Goal: Information Seeking & Learning: Check status

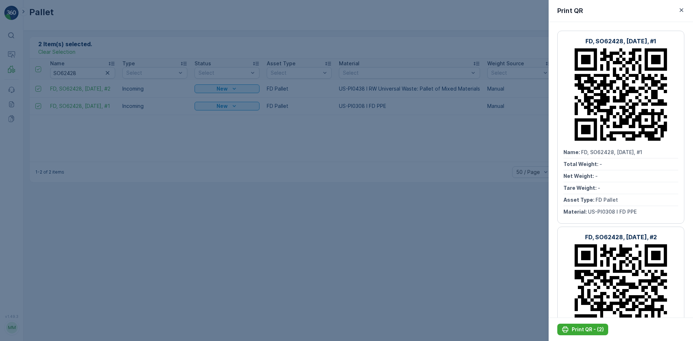
scroll to position [118, 0]
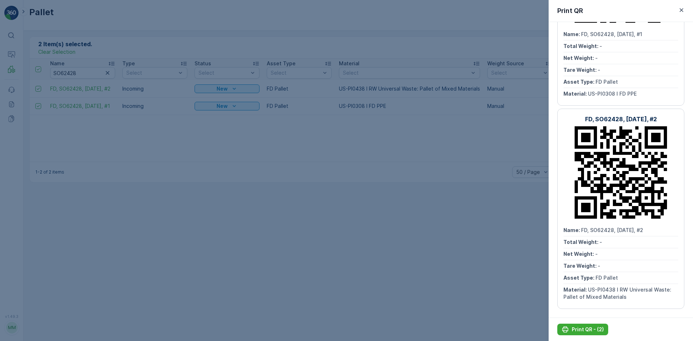
drag, startPoint x: 21, startPoint y: 52, endPoint x: 19, endPoint y: 57, distance: 5.8
click at [21, 52] on div at bounding box center [346, 170] width 693 height 341
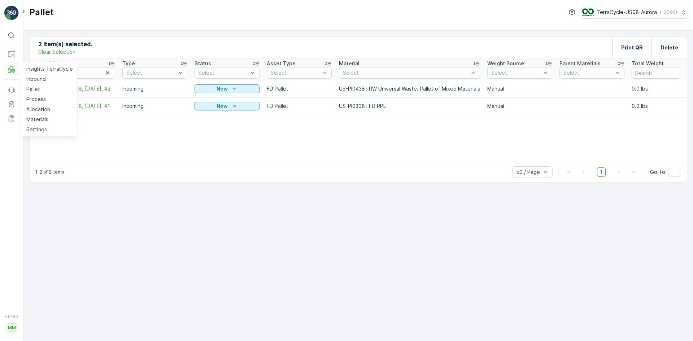
click at [13, 66] on icon at bounding box center [11, 69] width 7 height 7
click at [35, 107] on p "Allocation" at bounding box center [38, 109] width 24 height 7
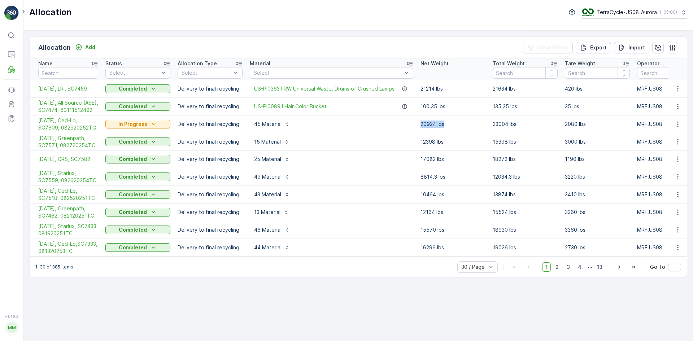
drag, startPoint x: 420, startPoint y: 130, endPoint x: 447, endPoint y: 137, distance: 27.6
click at [447, 133] on td "20924 lbs" at bounding box center [453, 124] width 72 height 18
drag, startPoint x: 494, startPoint y: 132, endPoint x: 526, endPoint y: 137, distance: 32.6
click at [519, 133] on td "23004 lbs" at bounding box center [525, 124] width 72 height 18
click at [533, 128] on p "23004 lbs" at bounding box center [524, 123] width 65 height 7
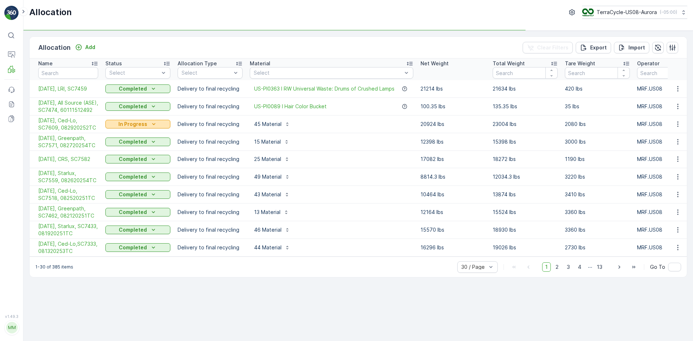
click at [136, 128] on p "In Progress" at bounding box center [132, 123] width 29 height 7
click at [132, 159] on span "Completed" at bounding box center [123, 162] width 27 height 7
click at [674, 128] on icon "button" at bounding box center [677, 123] width 7 height 7
click at [668, 172] on span "Create Delivery Note" at bounding box center [664, 172] width 52 height 7
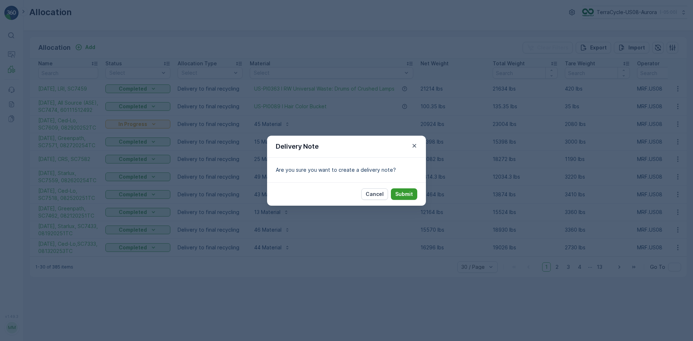
click at [416, 193] on button "Submit" at bounding box center [404, 194] width 26 height 12
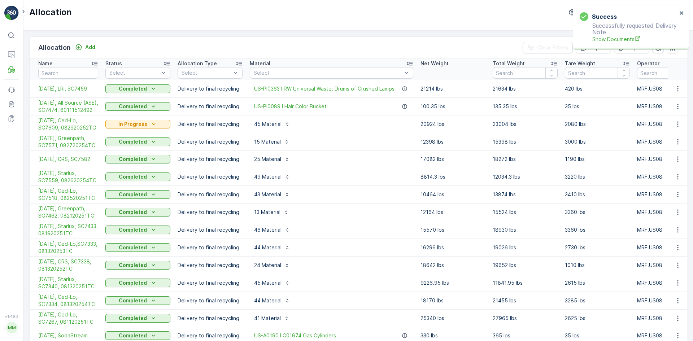
click at [70, 131] on span "[DATE], Ced-Lo, SC7609, 082920252TC" at bounding box center [68, 124] width 60 height 14
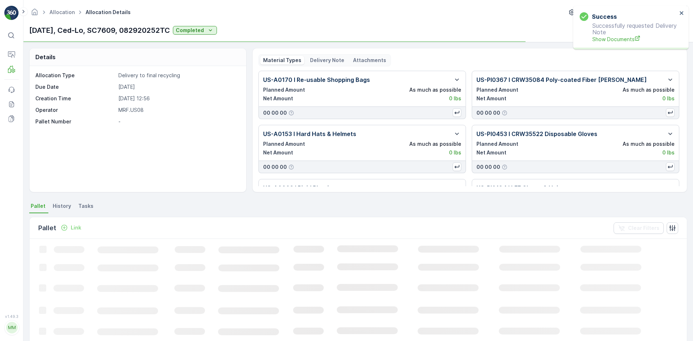
click at [328, 60] on p "Delivery Note" at bounding box center [327, 60] width 34 height 7
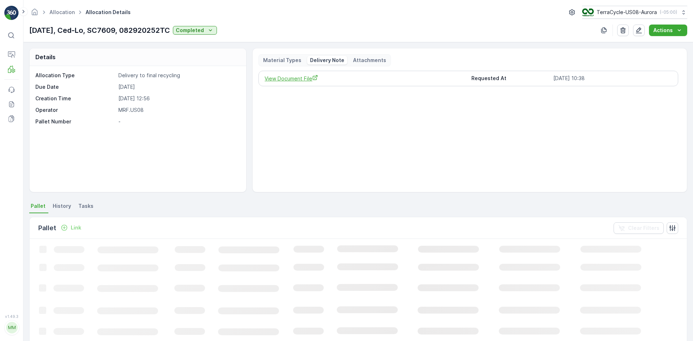
click at [302, 78] on span "View Document File" at bounding box center [364, 79] width 201 height 8
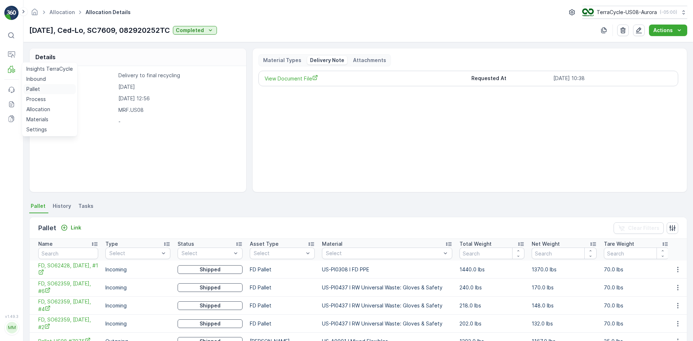
click at [33, 88] on p "Pallet" at bounding box center [33, 88] width 14 height 7
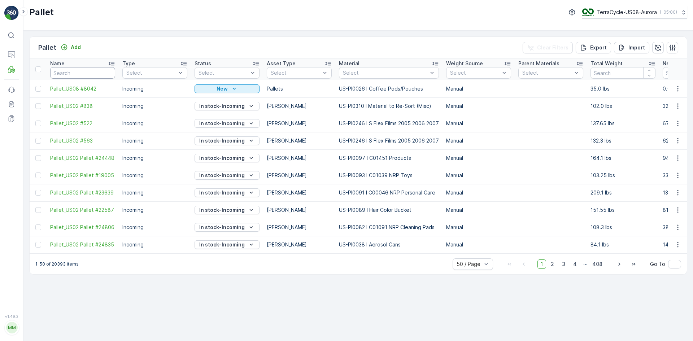
click at [75, 76] on input "text" at bounding box center [82, 73] width 65 height 12
paste input "SO62359"
type input "SO62359"
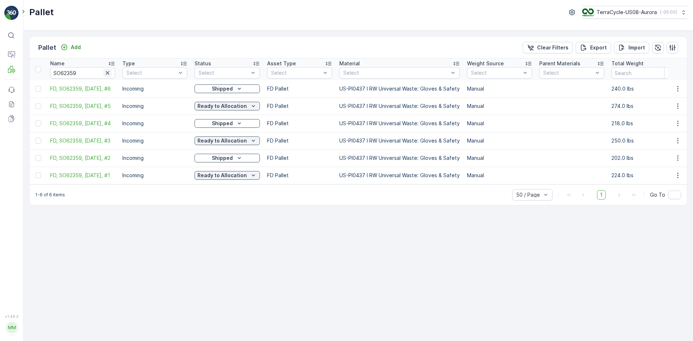
click at [107, 73] on icon "button" at bounding box center [108, 73] width 4 height 4
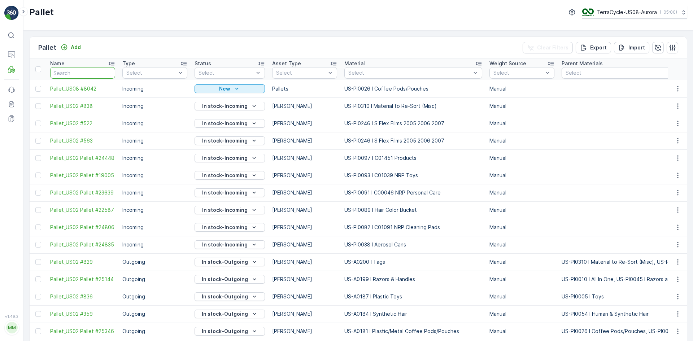
click at [91, 72] on input "text" at bounding box center [82, 73] width 65 height 12
paste input "SO62428"
type input "SO62428"
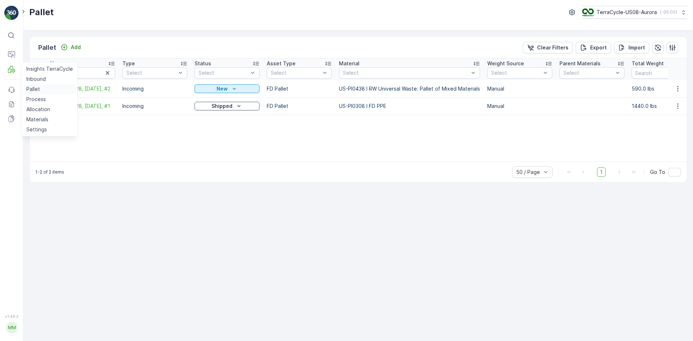
click at [34, 86] on p "Pallet" at bounding box center [33, 88] width 14 height 7
click at [51, 89] on link "Pallet" at bounding box center [49, 89] width 52 height 10
click at [106, 74] on icon "button" at bounding box center [108, 73] width 4 height 4
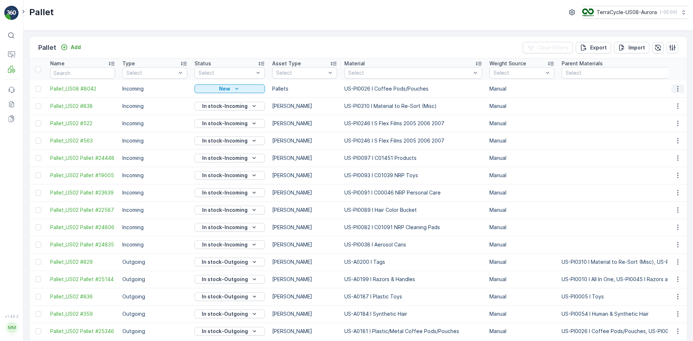
click at [676, 92] on icon "button" at bounding box center [677, 88] width 7 height 7
click at [660, 139] on span "Print QR" at bounding box center [658, 139] width 20 height 7
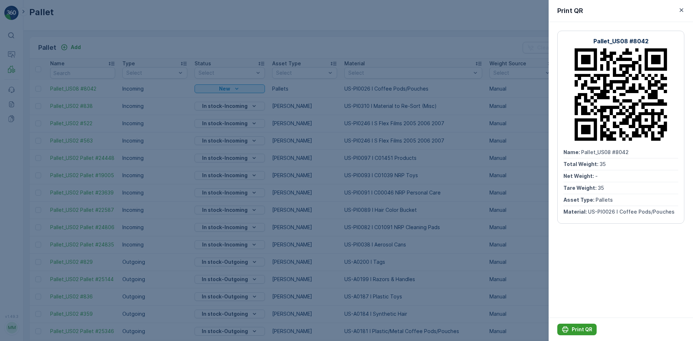
click at [578, 331] on p "Print QR" at bounding box center [581, 329] width 21 height 7
click at [99, 69] on div at bounding box center [346, 170] width 693 height 341
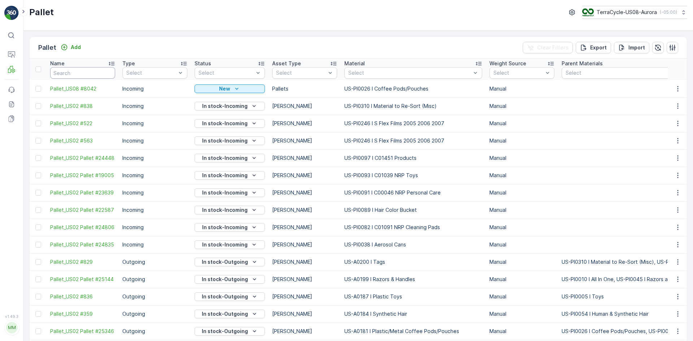
click at [100, 70] on input "text" at bounding box center [82, 73] width 65 height 12
paste input "SO62359"
type input "SO62359"
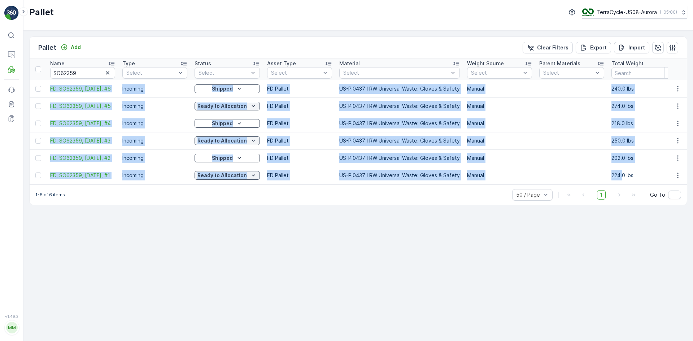
drag, startPoint x: 49, startPoint y: 84, endPoint x: 620, endPoint y: 178, distance: 579.0
click at [569, 158] on td at bounding box center [571, 157] width 72 height 17
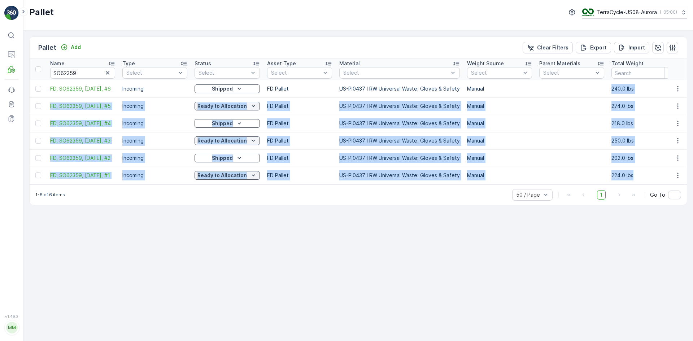
drag, startPoint x: 608, startPoint y: 88, endPoint x: 641, endPoint y: 180, distance: 97.4
copy tbody "240.0 lbs 170.0 lbs 70.0 lbs MRF.US08 [DATE] 11:28 [DATE] 10:37 [DATE], Ced-Lo,…"
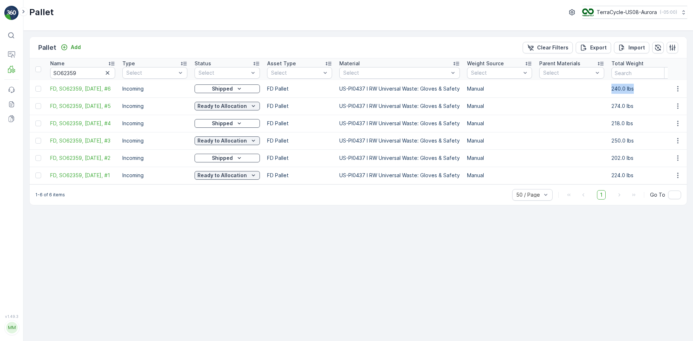
drag, startPoint x: 600, startPoint y: 87, endPoint x: 630, endPoint y: 89, distance: 30.0
drag, startPoint x: 48, startPoint y: 84, endPoint x: 85, endPoint y: 92, distance: 38.1
click at [85, 92] on td "FD, SO62359, [DATE], #6" at bounding box center [83, 88] width 72 height 17
copy span "FD, SO62359, [DATE], #6"
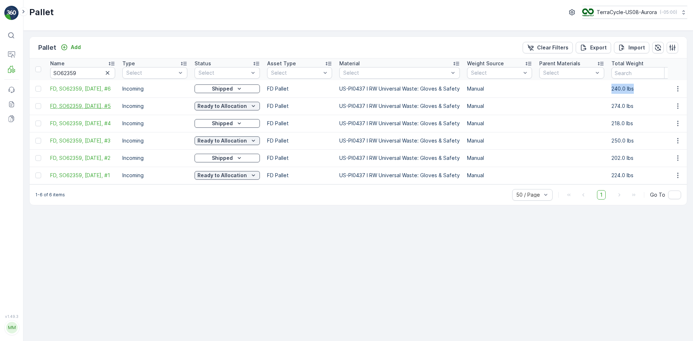
drag, startPoint x: 50, startPoint y: 102, endPoint x: 95, endPoint y: 111, distance: 46.2
click at [95, 111] on td "FD, SO62359, [DATE], #5" at bounding box center [83, 105] width 72 height 17
copy span "FD, SO62359, [DATE], #5"
drag, startPoint x: 606, startPoint y: 129, endPoint x: 624, endPoint y: 126, distance: 18.4
click at [624, 126] on td "218.0 lbs" at bounding box center [643, 123] width 72 height 17
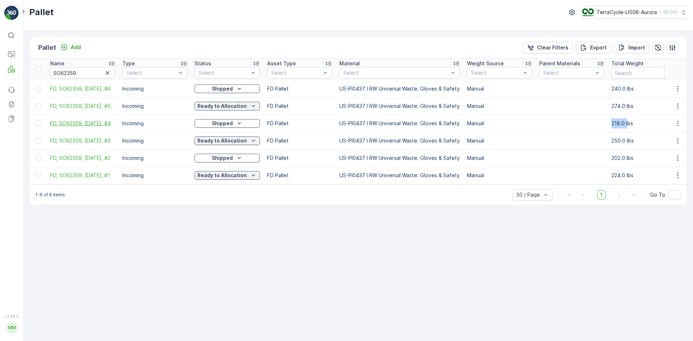
drag, startPoint x: 49, startPoint y: 119, endPoint x: 83, endPoint y: 131, distance: 35.4
click at [83, 131] on td "FD, SO62359, [DATE], #4" at bounding box center [83, 123] width 72 height 17
copy span "FD, SO62359, [DATE], #4"
drag, startPoint x: 47, startPoint y: 137, endPoint x: 89, endPoint y: 145, distance: 42.3
click at [89, 145] on td "FD, SO62359, [DATE], #3" at bounding box center [83, 140] width 72 height 17
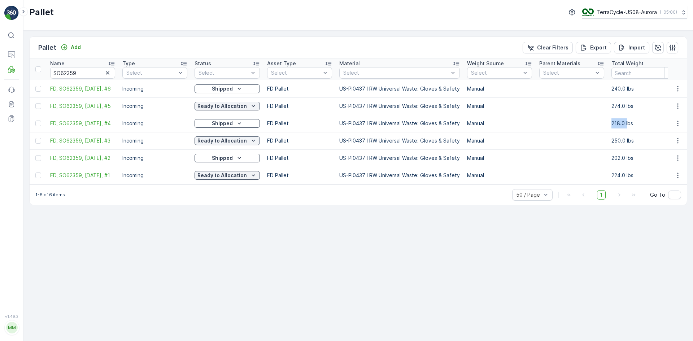
copy span "FD, SO62359, [DATE], #3"
drag, startPoint x: 48, startPoint y: 156, endPoint x: 78, endPoint y: 163, distance: 31.1
click at [78, 163] on td "FD, SO62359, [DATE], #2" at bounding box center [83, 157] width 72 height 17
copy span "FD, SO62359, [DATE], #2"
drag, startPoint x: 49, startPoint y: 174, endPoint x: 89, endPoint y: 185, distance: 41.5
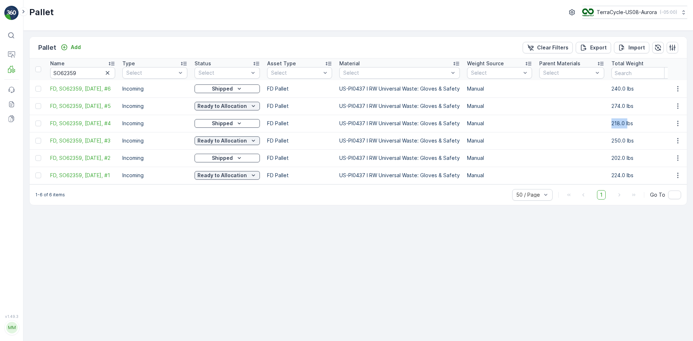
click at [89, 184] on td "FD, SO62359, [DATE], #1" at bounding box center [83, 175] width 72 height 17
copy span "FD, SO62359, [DATE], #1"
click at [109, 73] on icon "button" at bounding box center [107, 72] width 7 height 7
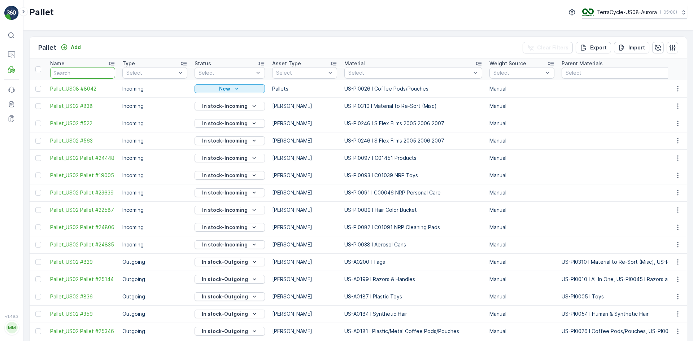
paste input "SO62428"
type input "SO62428"
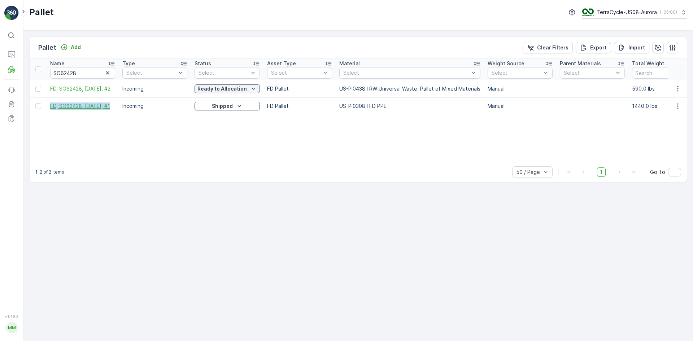
drag, startPoint x: 45, startPoint y: 105, endPoint x: 110, endPoint y: 107, distance: 65.0
click at [110, 107] on span "FD, SO62428, [DATE], #1" at bounding box center [82, 105] width 65 height 7
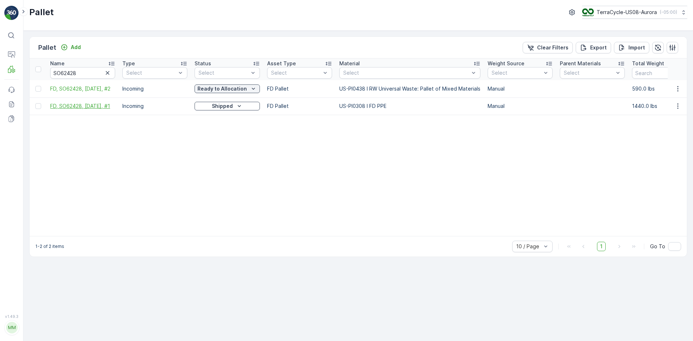
drag, startPoint x: 45, startPoint y: 106, endPoint x: 113, endPoint y: 109, distance: 67.5
copy span "FD, SO62428, [DATE], #1"
drag, startPoint x: 49, startPoint y: 89, endPoint x: 111, endPoint y: 91, distance: 62.8
click at [111, 91] on td "FD, SO62428, [DATE], #2" at bounding box center [83, 88] width 72 height 17
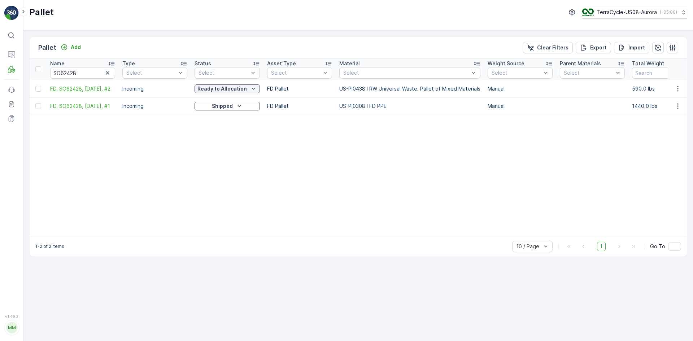
copy span "FD, SO62428, [DATE], #2"
